Goal: Communication & Community: Share content

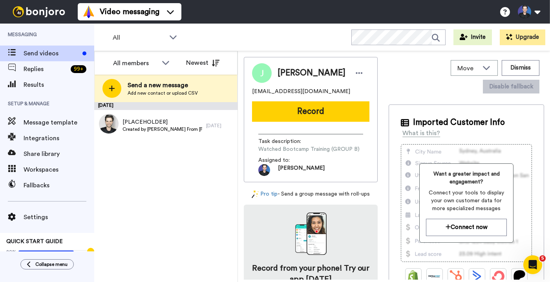
click at [172, 161] on div "[DATE] [PLACEHOLDER] Created by [PERSON_NAME] From [PERSON_NAME][GEOGRAPHIC_DAT…" at bounding box center [165, 192] width 143 height 180
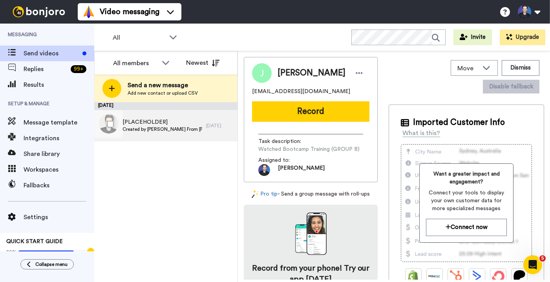
click at [172, 114] on div "[PLACEHOLDER] Created by [PERSON_NAME] From [PERSON_NAME][GEOGRAPHIC_DATA]" at bounding box center [150, 125] width 112 height 31
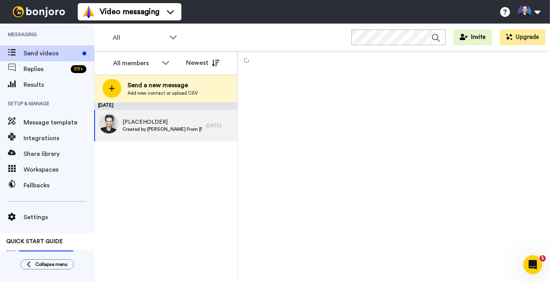
click at [258, 161] on div at bounding box center [394, 166] width 312 height 231
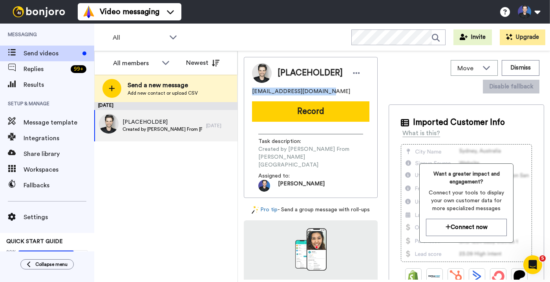
drag, startPoint x: 326, startPoint y: 95, endPoint x: 245, endPoint y: 90, distance: 81.8
click at [245, 90] on div "[PLACEHOLDER] [EMAIL_ADDRESS][DOMAIN_NAME] Record Task description : Created by…" at bounding box center [311, 127] width 134 height 141
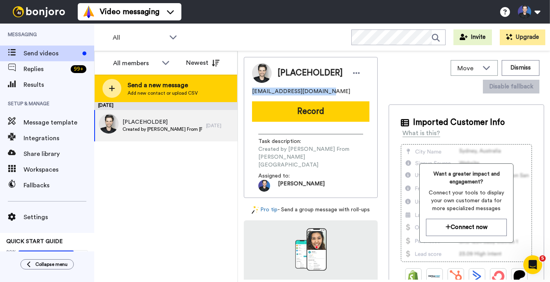
copy span "[EMAIL_ADDRESS][DOMAIN_NAME]"
click at [187, 85] on span "Send a new message" at bounding box center [163, 84] width 70 height 9
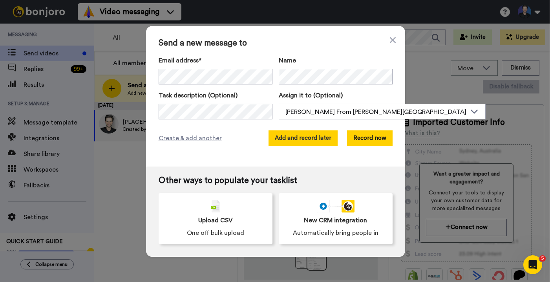
click at [310, 145] on button "Add and record later" at bounding box center [303, 138] width 69 height 16
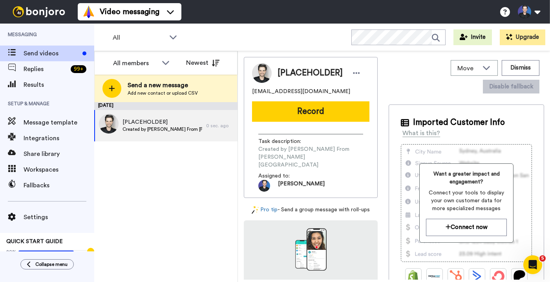
click at [131, 193] on div "[DATE] [PLACEHOLDER] Created by [PERSON_NAME] [PERSON_NAME] University 0 sec. a…" at bounding box center [165, 192] width 143 height 180
